Goal: Task Accomplishment & Management: Complete application form

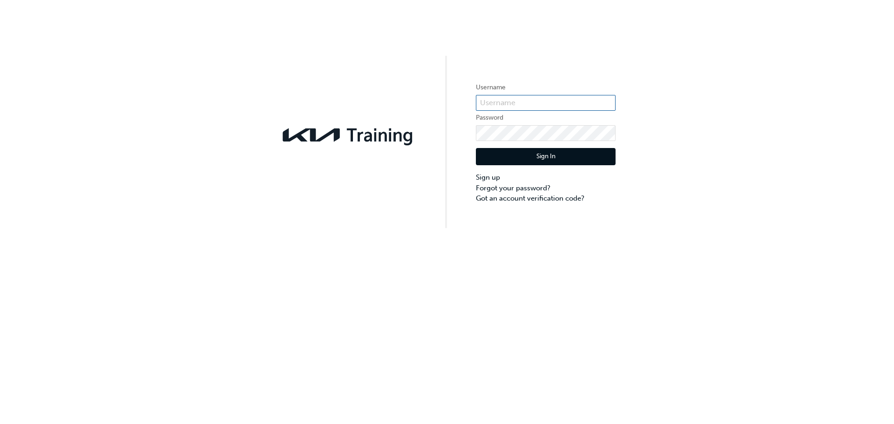
click at [502, 102] on input "text" at bounding box center [546, 103] width 140 height 16
type input "[PERSON_NAME][EMAIL_ADDRESS][DOMAIN_NAME]"
click at [539, 150] on button "Sign In" at bounding box center [546, 157] width 140 height 18
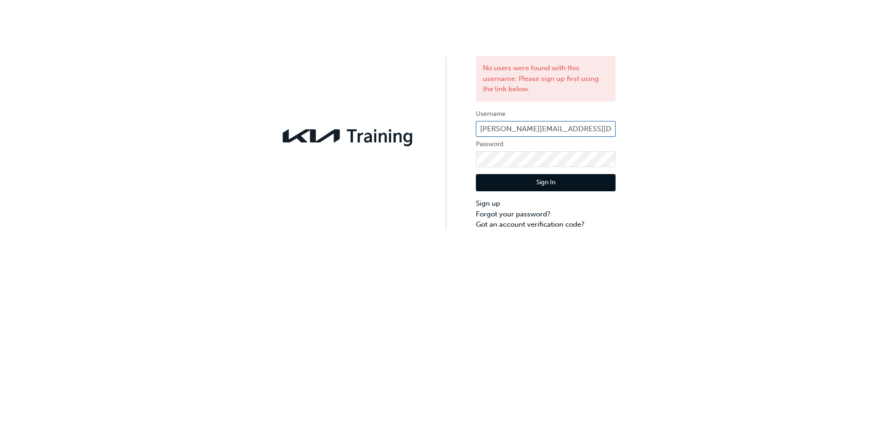
drag, startPoint x: 584, startPoint y: 126, endPoint x: 468, endPoint y: 127, distance: 115.5
click at [468, 127] on div "No users were found with this username. Please sign up first using the link bel…" at bounding box center [447, 115] width 894 height 230
click at [496, 204] on link "Sign up" at bounding box center [546, 203] width 140 height 11
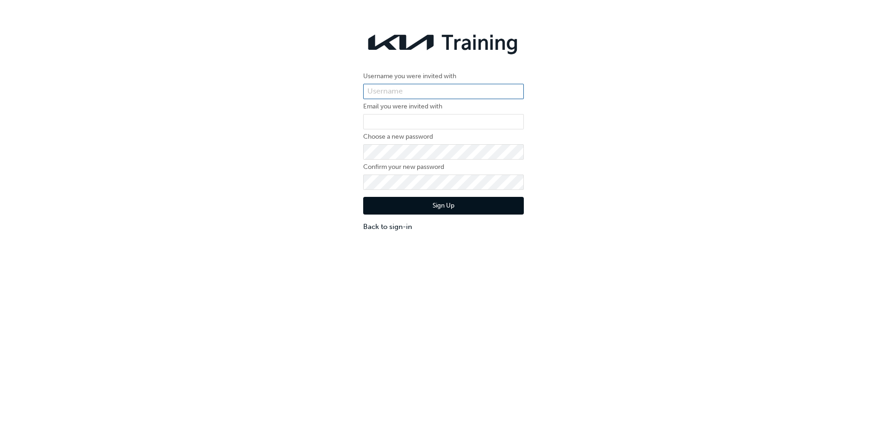
click at [402, 91] on input "text" at bounding box center [443, 92] width 161 height 16
type input "[PERSON_NAME][EMAIL_ADDRESS][DOMAIN_NAME]"
click at [397, 123] on input "email" at bounding box center [443, 122] width 161 height 16
paste input "[PERSON_NAME][EMAIL_ADDRESS][DOMAIN_NAME]"
type input "[PERSON_NAME][EMAIL_ADDRESS][DOMAIN_NAME]"
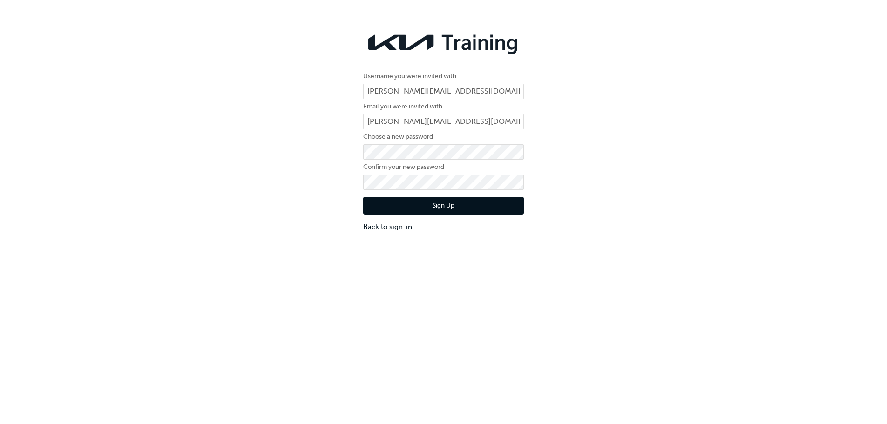
click at [432, 205] on button "Sign Up" at bounding box center [443, 206] width 161 height 18
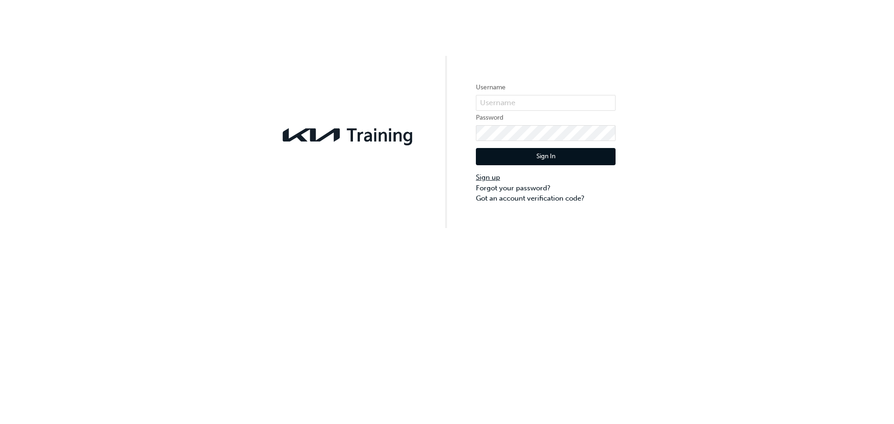
click at [485, 177] on link "Sign up" at bounding box center [546, 177] width 140 height 11
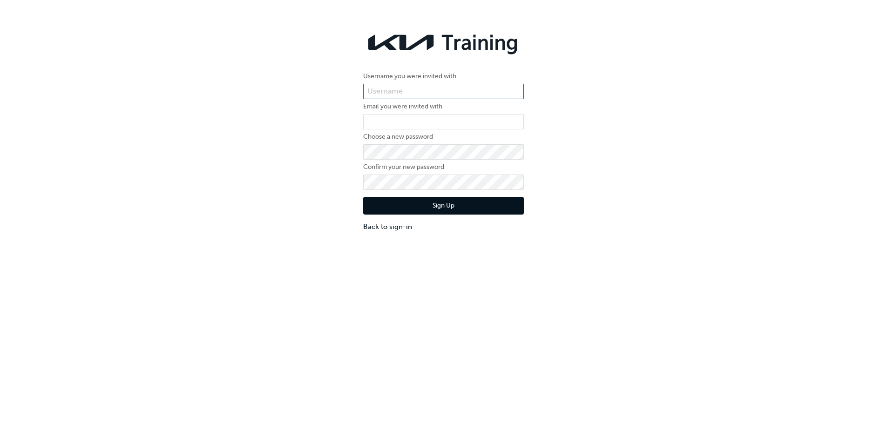
click at [397, 86] on input "text" at bounding box center [443, 92] width 161 height 16
type input "[PERSON_NAME][EMAIL_ADDRESS][DOMAIN_NAME]"
click at [402, 119] on input "email" at bounding box center [443, 122] width 161 height 16
type input "[PERSON_NAME][EMAIL_ADDRESS][DOMAIN_NAME]"
click at [441, 207] on button "Sign Up" at bounding box center [443, 206] width 161 height 18
